Goal: Task Accomplishment & Management: Manage account settings

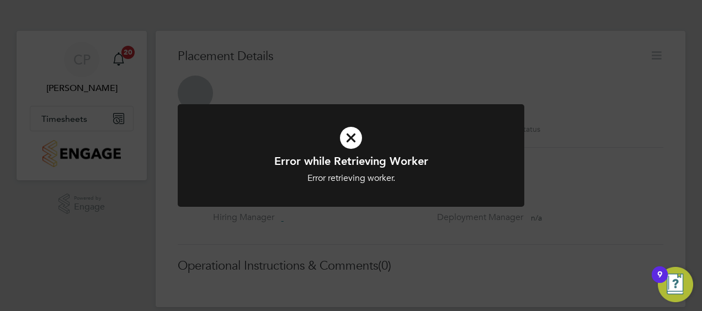
click at [353, 139] on icon at bounding box center [351, 137] width 287 height 43
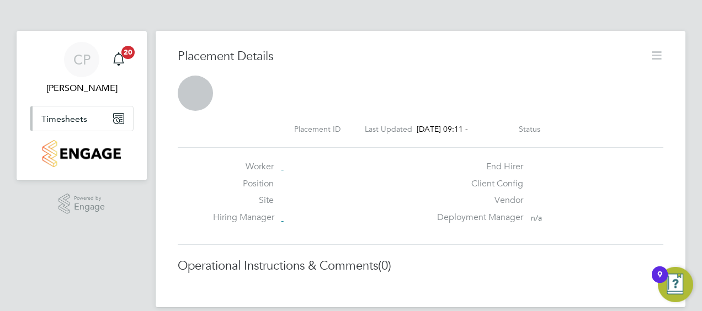
click at [67, 117] on span "Timesheets" at bounding box center [64, 119] width 46 height 10
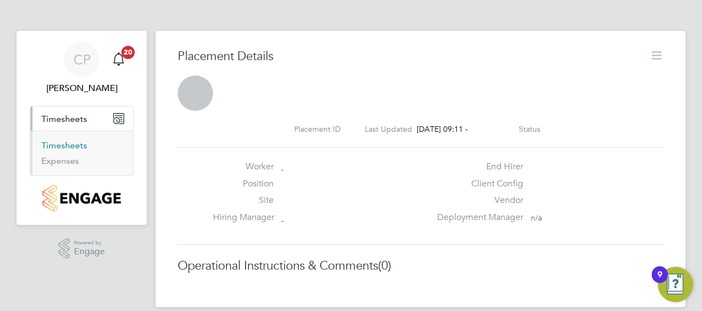
click at [57, 144] on link "Timesheets" at bounding box center [64, 145] width 46 height 10
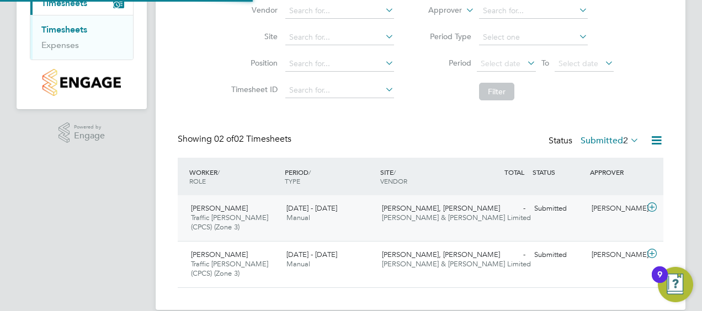
scroll to position [131, 0]
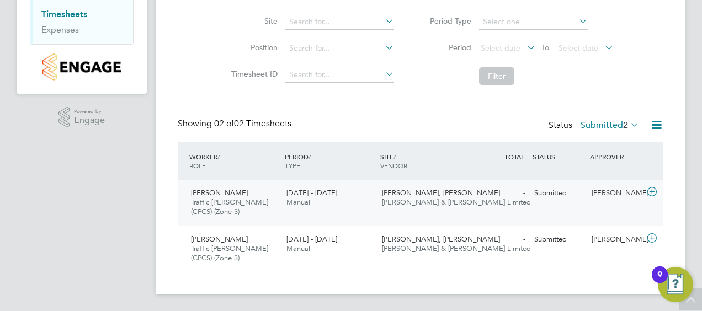
click at [304, 206] on span "Manual" at bounding box center [298, 202] width 24 height 9
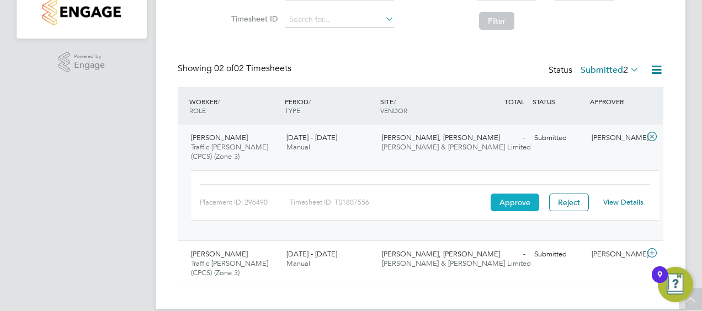
click at [511, 201] on button "Approve" at bounding box center [515, 203] width 49 height 18
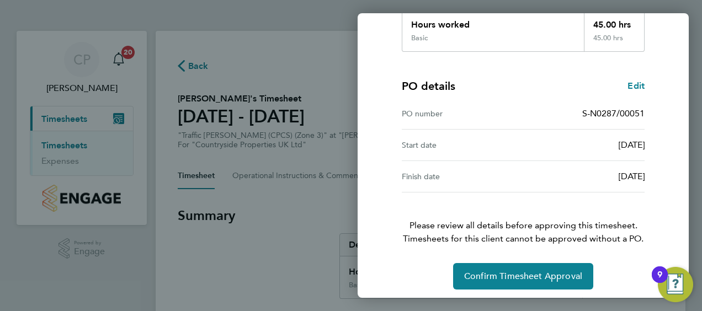
scroll to position [216, 0]
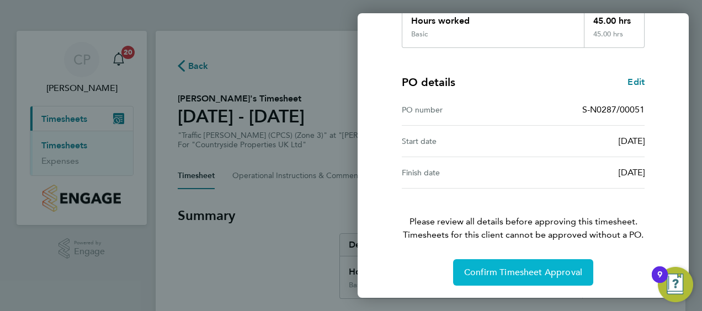
click at [530, 268] on span "Confirm Timesheet Approval" at bounding box center [523, 272] width 118 height 11
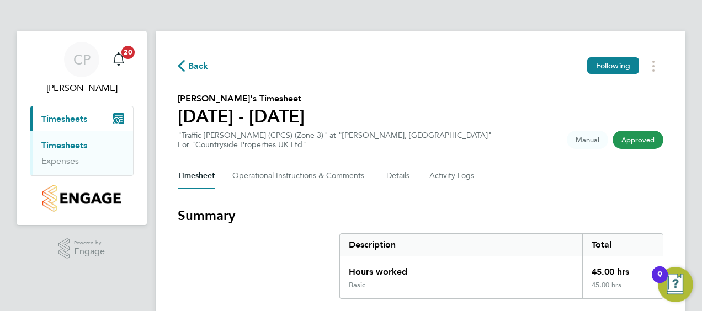
click at [64, 146] on link "Timesheets" at bounding box center [64, 145] width 46 height 10
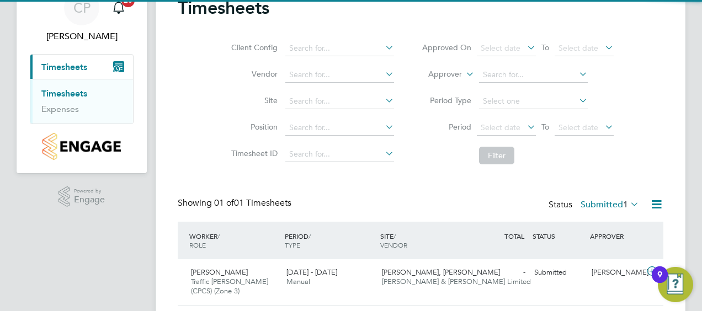
scroll to position [85, 0]
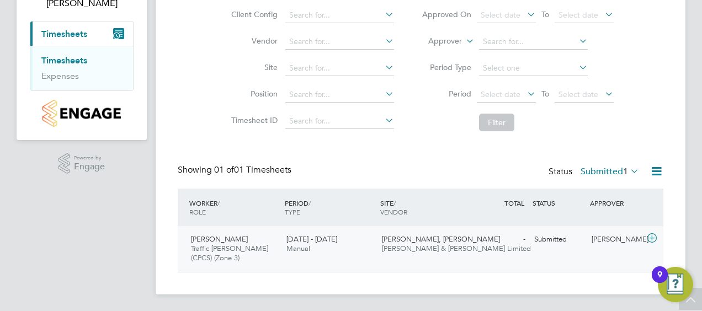
click at [417, 243] on div "Morella Woods, Lenham Fawkes & Reece Limited" at bounding box center [425, 245] width 95 height 28
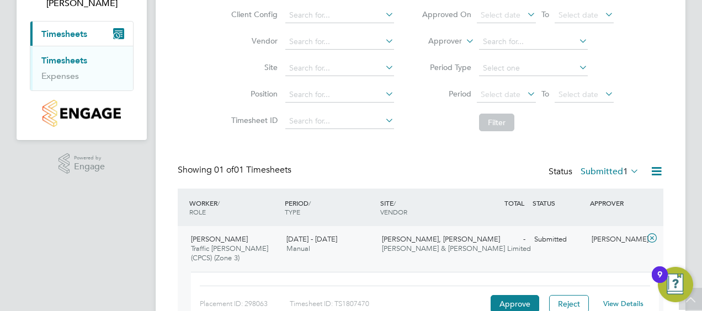
click at [433, 249] on span "Fawkes & Reece Limited" at bounding box center [456, 248] width 149 height 9
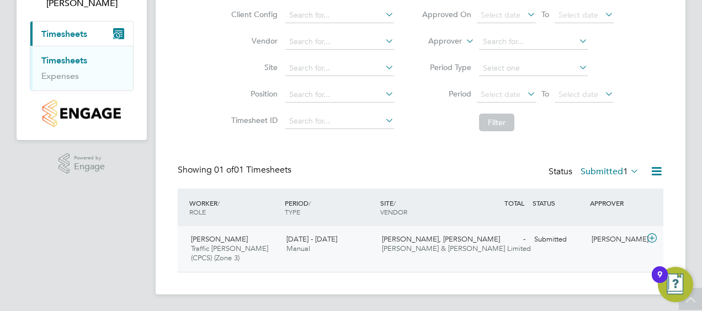
click at [434, 240] on span "[PERSON_NAME], [PERSON_NAME]" at bounding box center [441, 239] width 118 height 9
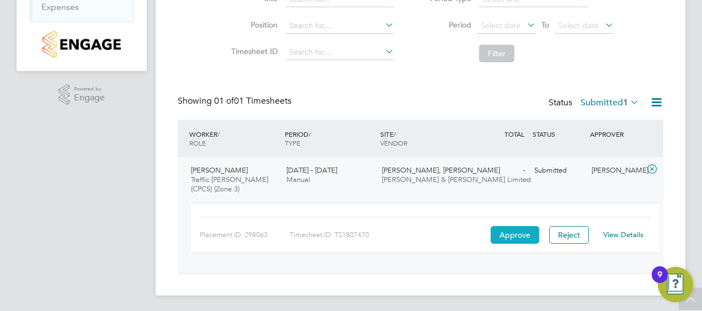
scroll to position [155, 0]
click at [511, 239] on button "Approve" at bounding box center [515, 234] width 49 height 18
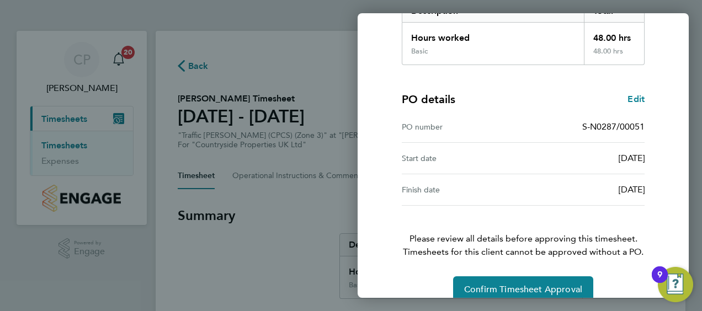
scroll to position [216, 0]
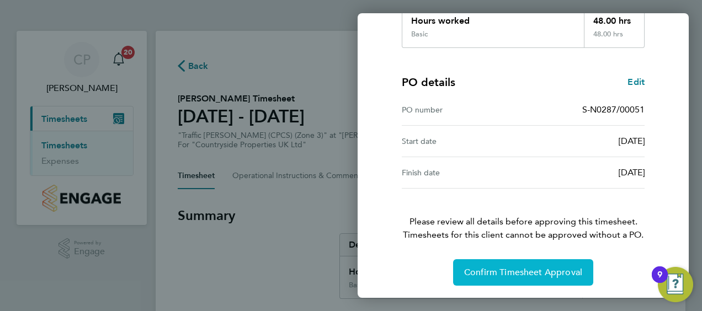
click at [502, 268] on span "Confirm Timesheet Approval" at bounding box center [523, 272] width 118 height 11
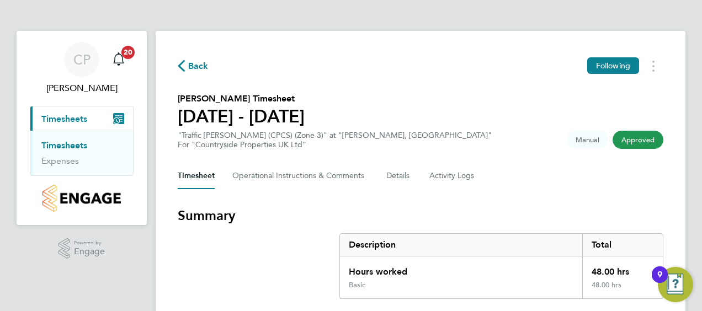
click at [68, 116] on span "Timesheets" at bounding box center [64, 119] width 46 height 10
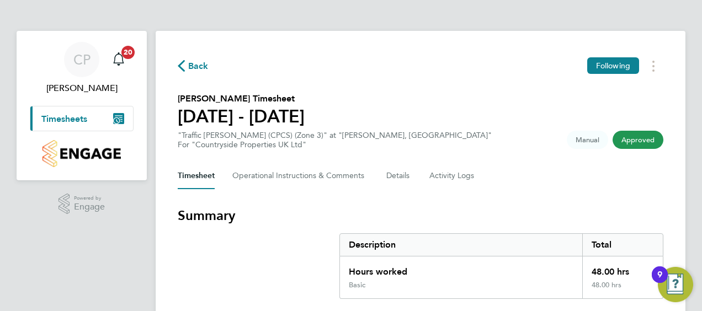
click at [72, 115] on span "Timesheets" at bounding box center [64, 119] width 46 height 10
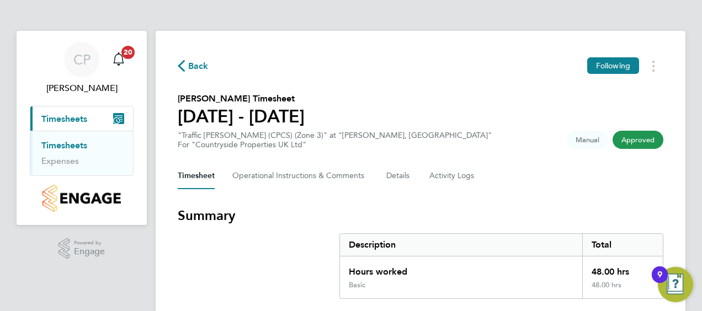
click at [68, 141] on link "Timesheets" at bounding box center [64, 145] width 46 height 10
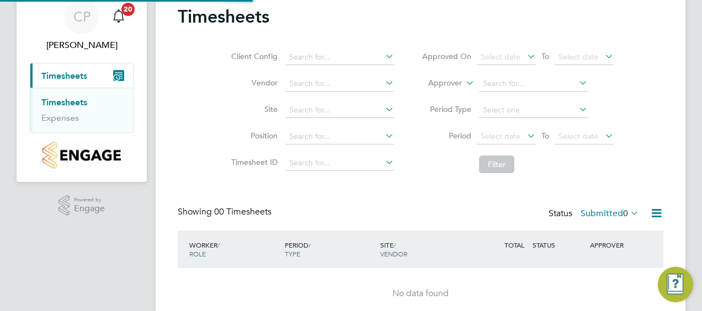
scroll to position [91, 0]
